Goal: Task Accomplishment & Management: Manage account settings

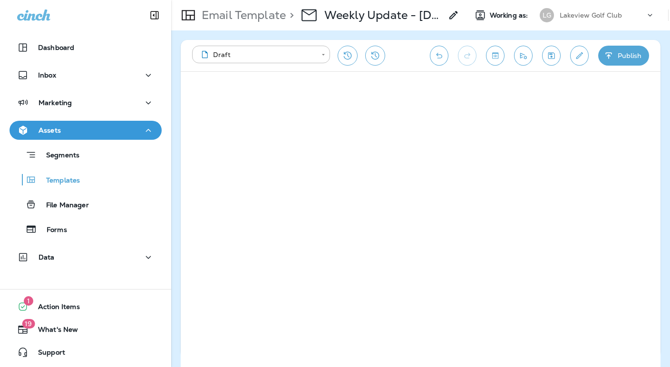
click at [583, 18] on p "Lakeview Golf Club" at bounding box center [591, 15] width 63 height 8
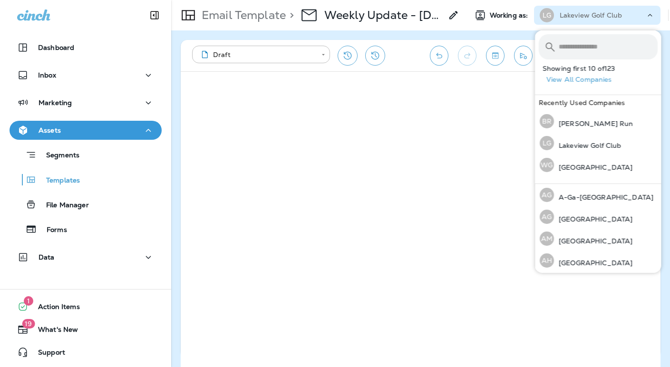
click at [584, 48] on input "text" at bounding box center [608, 46] width 99 height 25
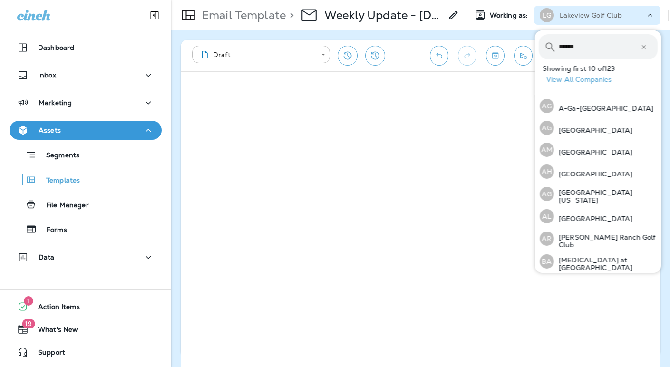
type input "*******"
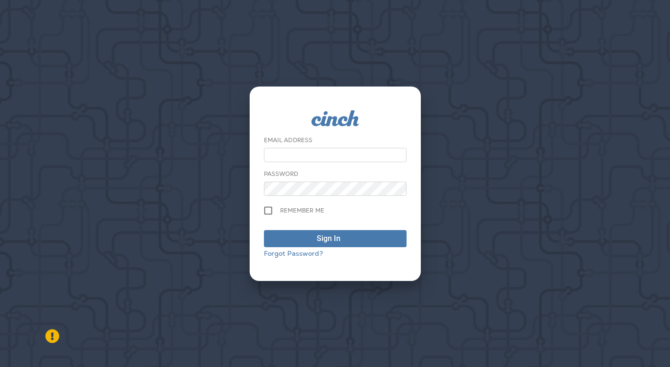
click at [287, 153] on input "email" at bounding box center [335, 155] width 143 height 14
type input "**********"
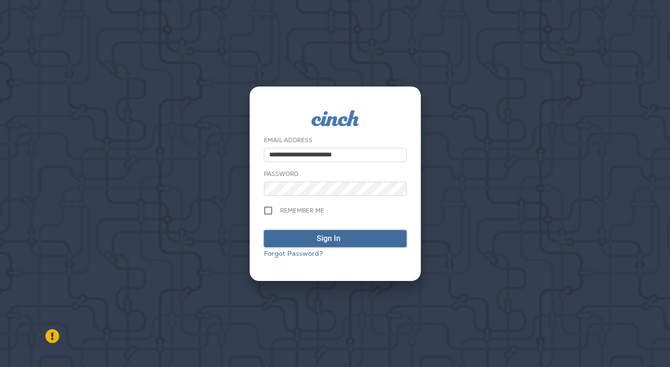
click at [324, 235] on div "Sign In" at bounding box center [329, 238] width 24 height 11
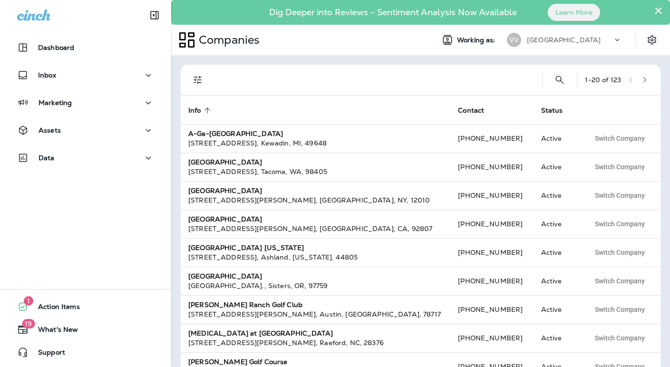
click at [598, 43] on p "[GEOGRAPHIC_DATA]" at bounding box center [564, 40] width 74 height 8
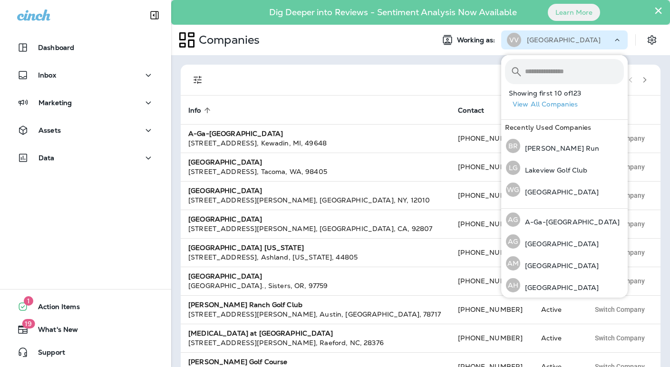
click at [560, 74] on input "text" at bounding box center [574, 71] width 99 height 25
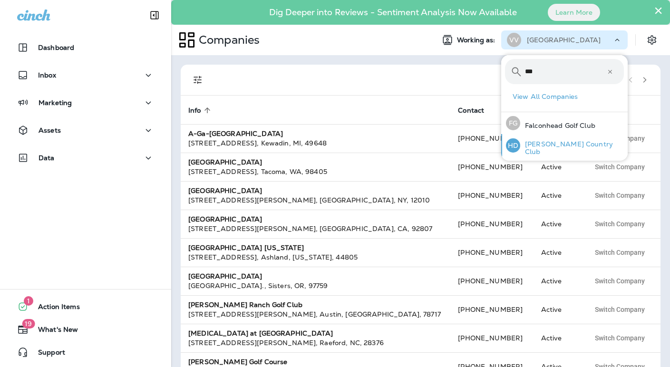
type input "***"
click at [544, 146] on p "[PERSON_NAME] Country Club" at bounding box center [572, 147] width 104 height 15
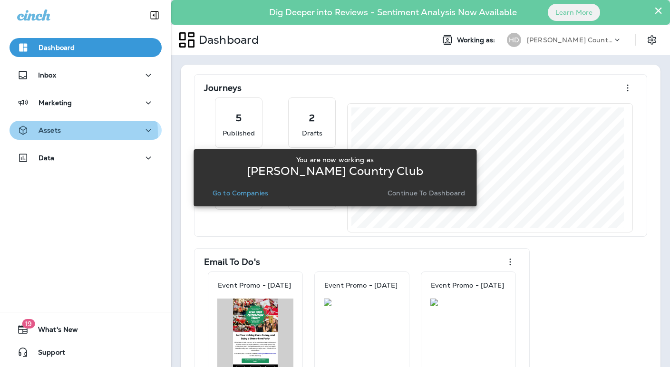
click at [52, 133] on p "Assets" at bounding box center [50, 130] width 22 height 8
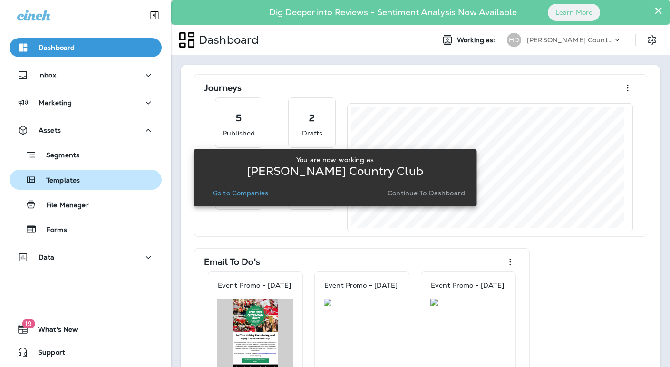
click at [65, 182] on p "Templates" at bounding box center [58, 180] width 43 height 9
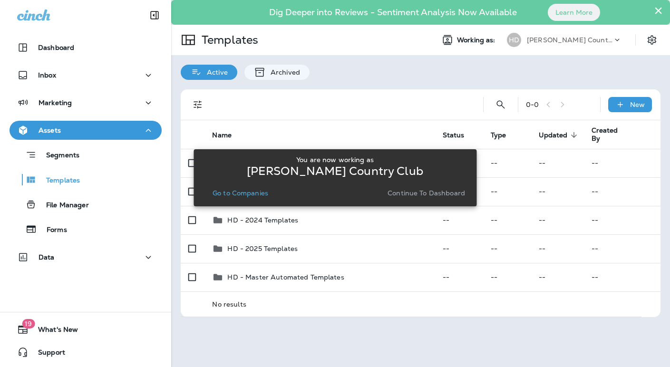
click at [263, 248] on div "You are now working as [PERSON_NAME] Country Club Go to Companies Continue to D…" at bounding box center [334, 178] width 283 height 356
click at [434, 194] on p "Continue to Dashboard" at bounding box center [425, 193] width 77 height 8
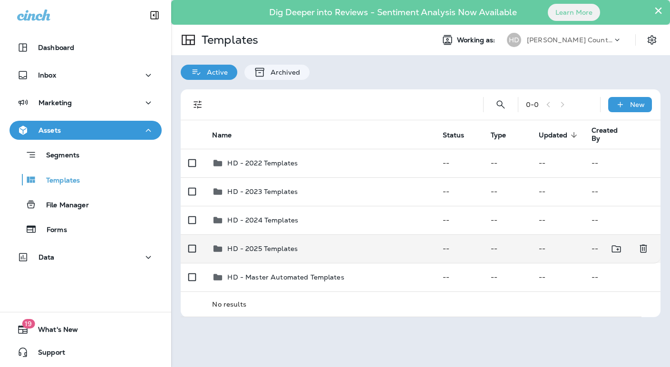
click at [266, 248] on p "HD - 2025 Templates" at bounding box center [262, 249] width 70 height 8
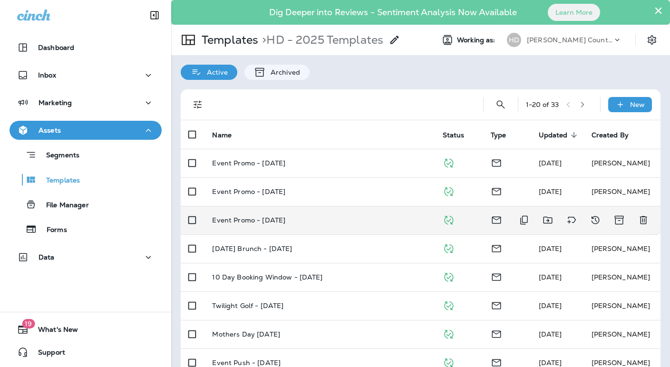
click at [285, 212] on td "Event Promo - [DATE]" at bounding box center [319, 220] width 230 height 29
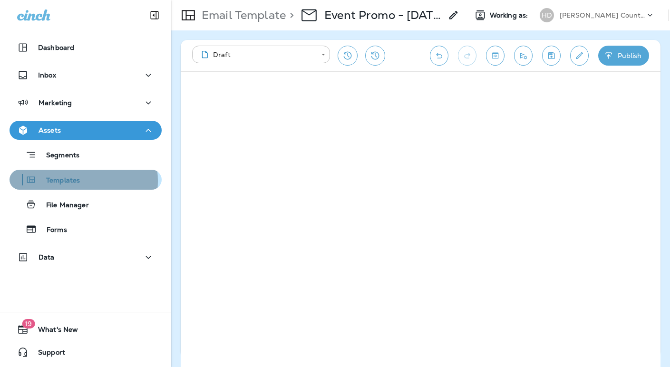
click at [67, 181] on p "Templates" at bounding box center [58, 180] width 43 height 9
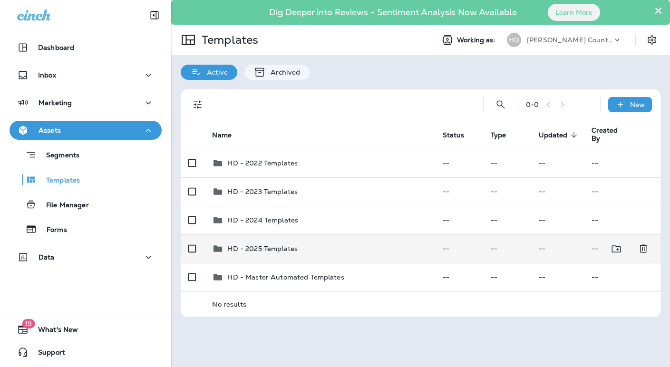
click at [296, 245] on p "HD - 2025 Templates" at bounding box center [262, 249] width 70 height 8
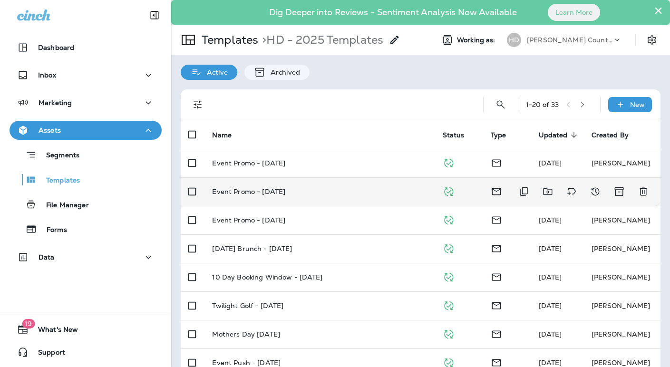
click at [275, 193] on p "Event Promo - [DATE]" at bounding box center [248, 192] width 73 height 8
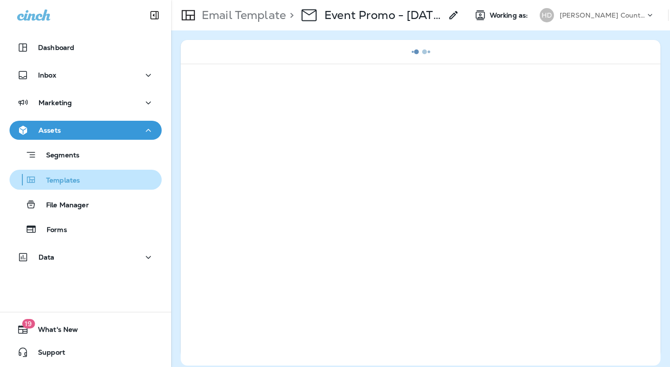
click at [73, 179] on p "Templates" at bounding box center [58, 180] width 43 height 9
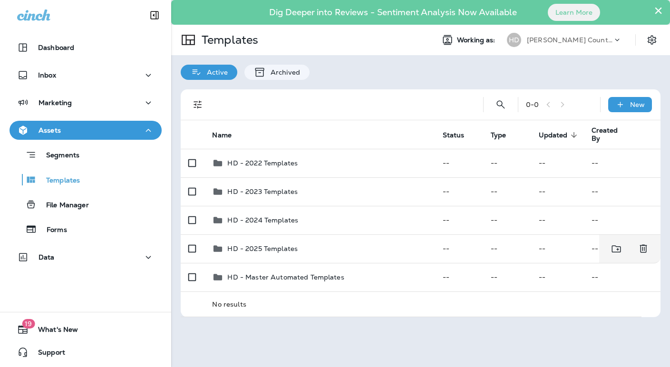
drag, startPoint x: 281, startPoint y: 247, endPoint x: 47, endPoint y: 165, distance: 248.1
click at [280, 247] on p "HD - 2025 Templates" at bounding box center [262, 249] width 70 height 8
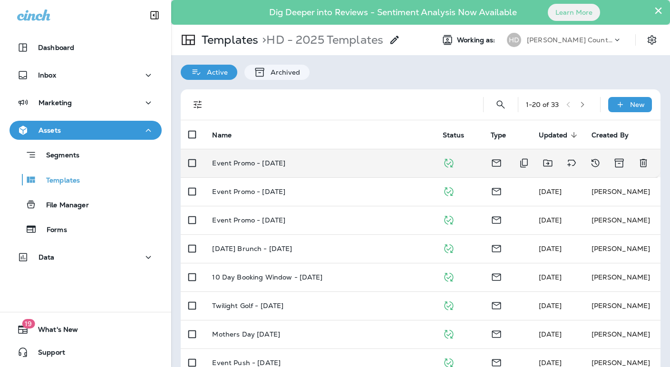
click at [261, 161] on p "Event Promo - [DATE]" at bounding box center [248, 163] width 73 height 8
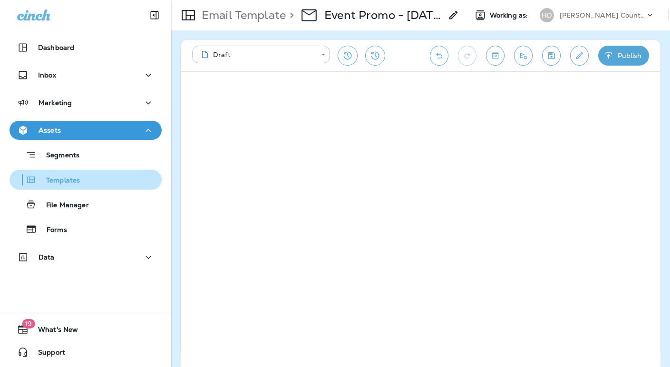
click at [62, 179] on p "Templates" at bounding box center [58, 180] width 43 height 9
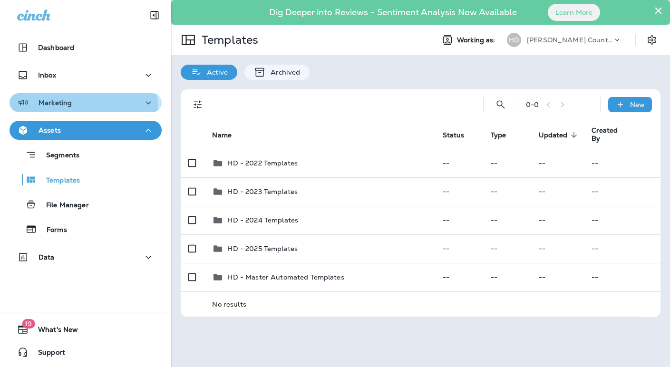
click at [63, 107] on div "Marketing" at bounding box center [44, 103] width 55 height 12
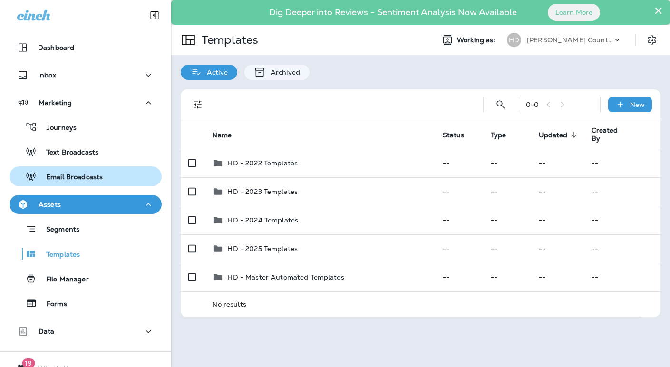
click at [64, 176] on p "Email Broadcasts" at bounding box center [70, 177] width 66 height 9
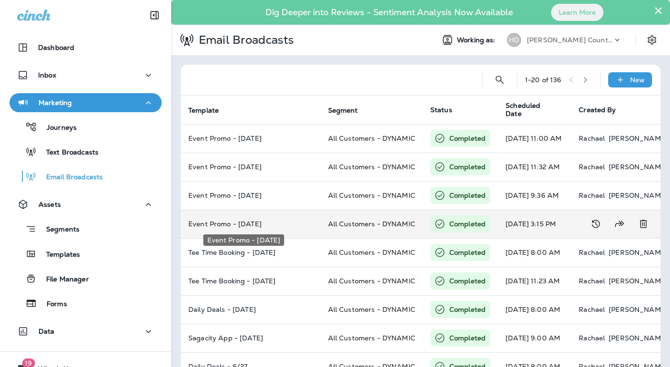
click at [221, 222] on p "Event Promo - [DATE]" at bounding box center [250, 224] width 125 height 8
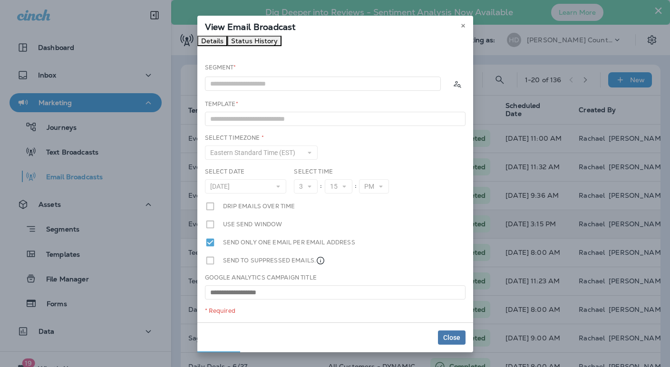
type input "**********"
click at [466, 25] on button at bounding box center [463, 25] width 10 height 10
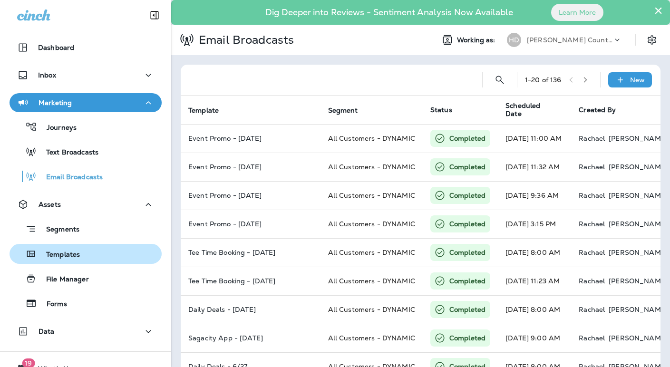
click at [63, 251] on p "Templates" at bounding box center [58, 255] width 43 height 9
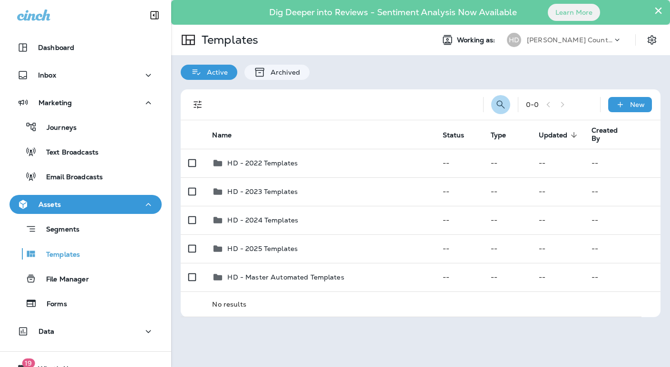
click at [503, 106] on icon "Search Templates" at bounding box center [500, 104] width 8 height 8
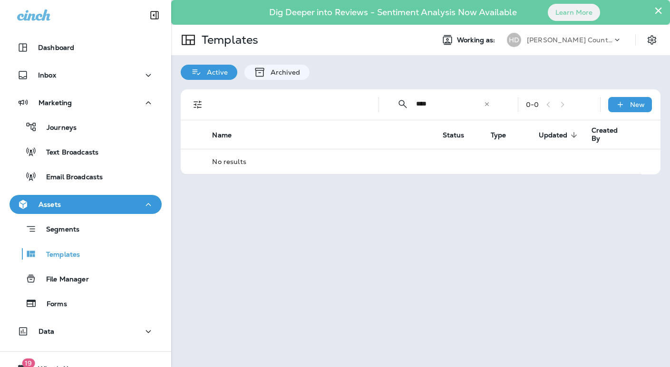
type input "****"
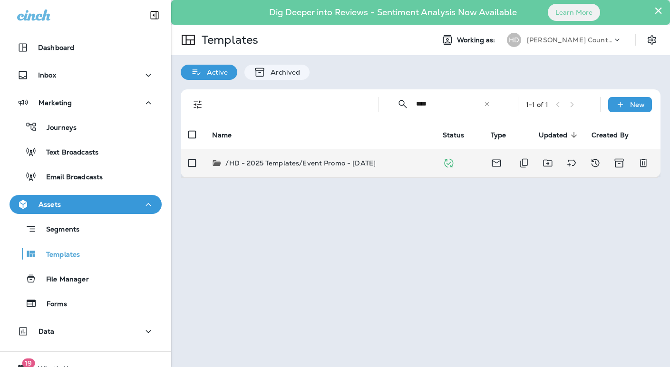
click at [341, 159] on p "/HD - 2025 Templates/Event Promo - [DATE]" at bounding box center [300, 163] width 150 height 10
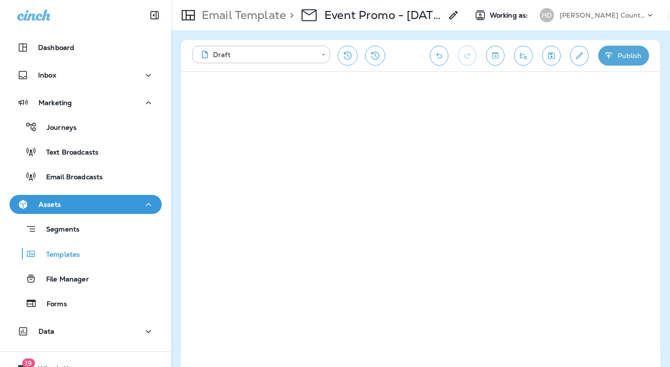
click at [57, 254] on p "Templates" at bounding box center [58, 255] width 43 height 9
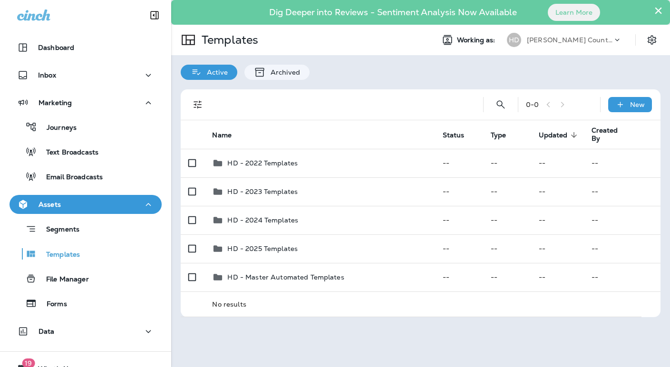
click at [663, 11] on div "Dig Deeper into Reviews - Sentiment Analysis Now Available Learn More" at bounding box center [420, 12] width 489 height 20
click at [657, 13] on button "×" at bounding box center [658, 10] width 9 height 15
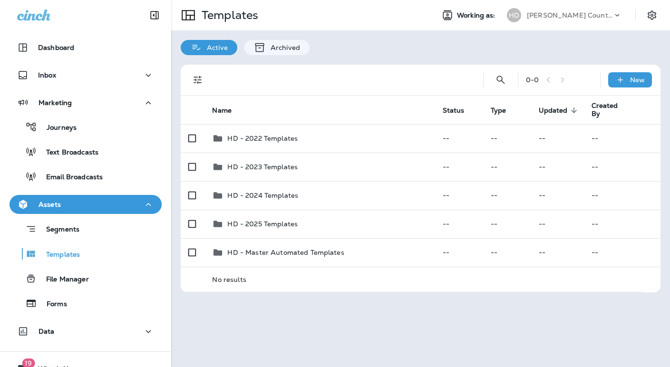
click at [589, 19] on p "[PERSON_NAME] Country Club" at bounding box center [570, 15] width 86 height 8
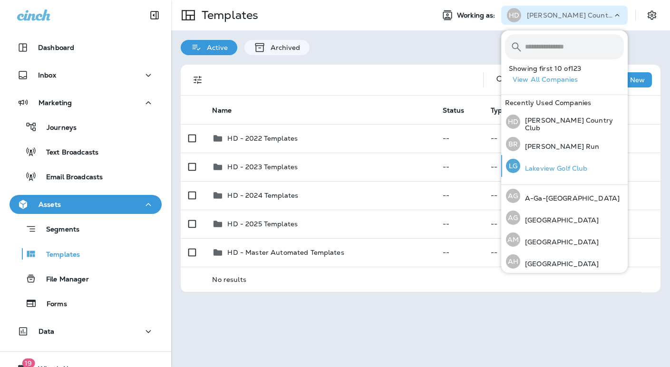
click at [544, 170] on p "Lakeview Golf Club" at bounding box center [554, 168] width 68 height 8
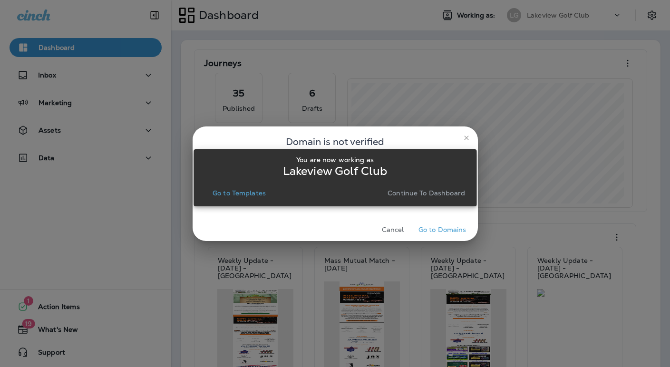
click at [433, 193] on p "Continue to Dashboard" at bounding box center [425, 193] width 77 height 8
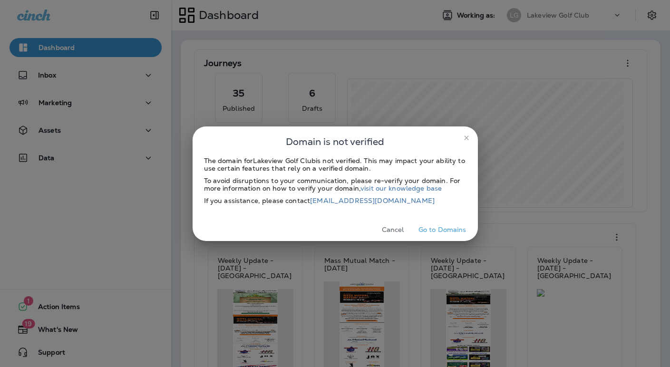
click at [400, 229] on button "Cancel" at bounding box center [393, 229] width 36 height 15
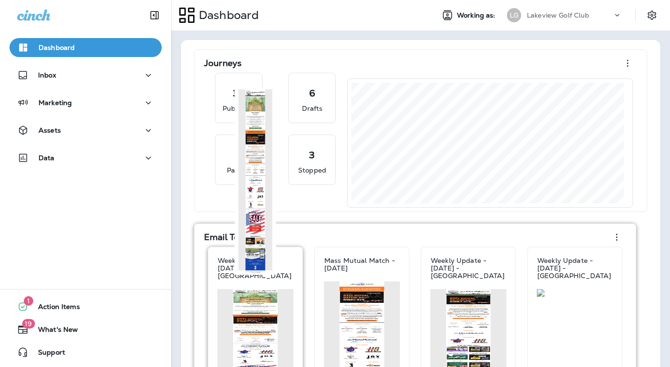
click at [244, 318] on img at bounding box center [255, 346] width 76 height 115
